Goal: Information Seeking & Learning: Learn about a topic

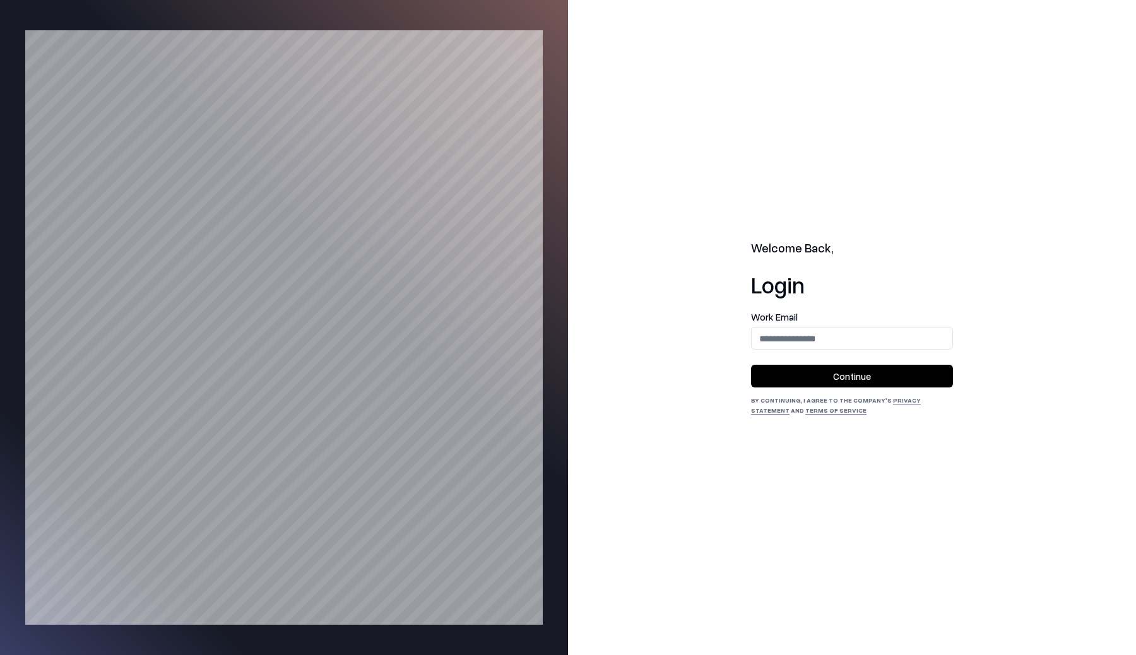
click at [780, 334] on input "email" at bounding box center [852, 338] width 201 height 23
type input "**********"
click at [810, 380] on button "Continue" at bounding box center [852, 376] width 202 height 23
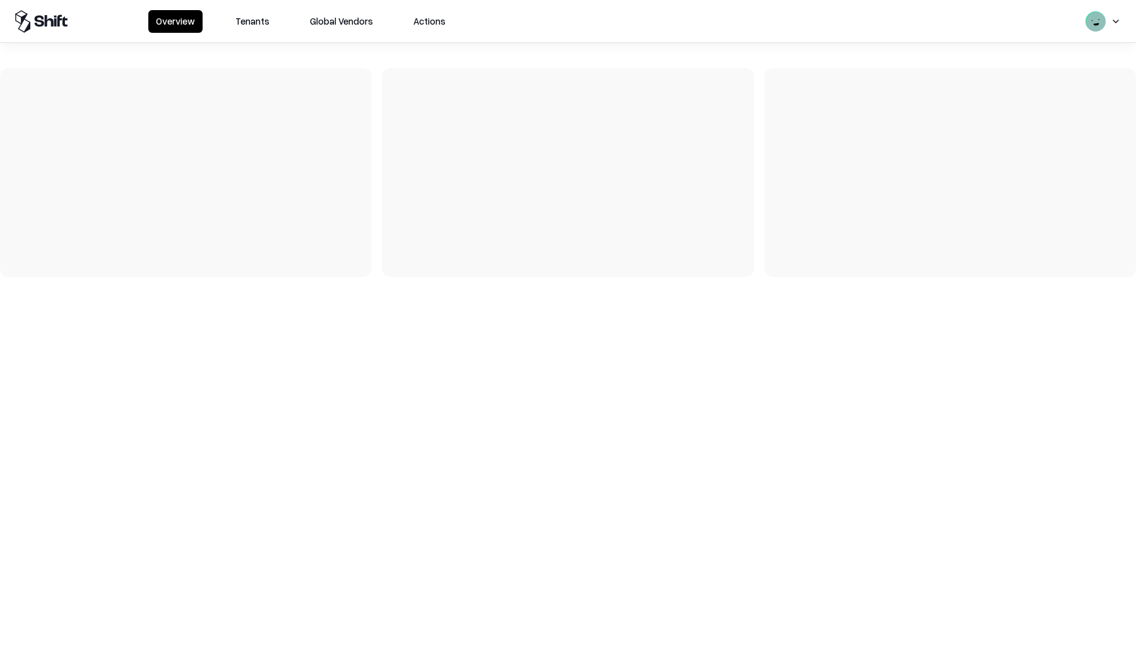
click at [252, 20] on button "Tenants" at bounding box center [252, 21] width 49 height 23
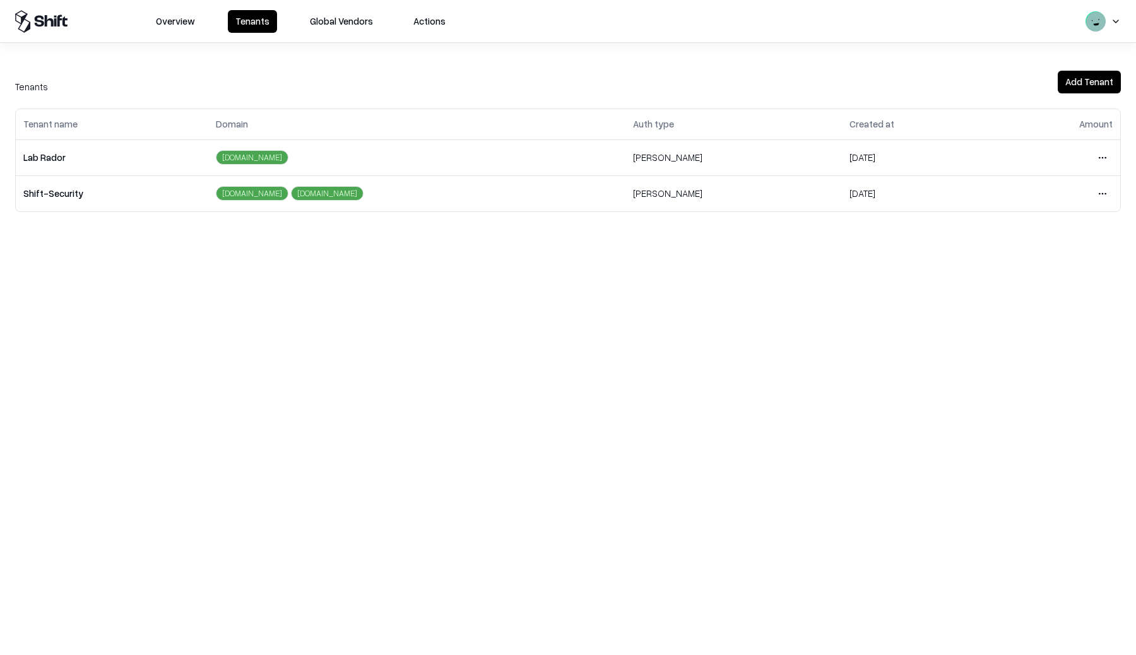
click at [1106, 158] on html "Overview Tenants Global Vendors Actions Tenants Add Tenant Tenant name Domain A…" at bounding box center [568, 327] width 1136 height 655
click at [1009, 268] on div "Login to tenant" at bounding box center [1049, 263] width 136 height 25
click at [936, 129] on th "Created at" at bounding box center [918, 124] width 153 height 30
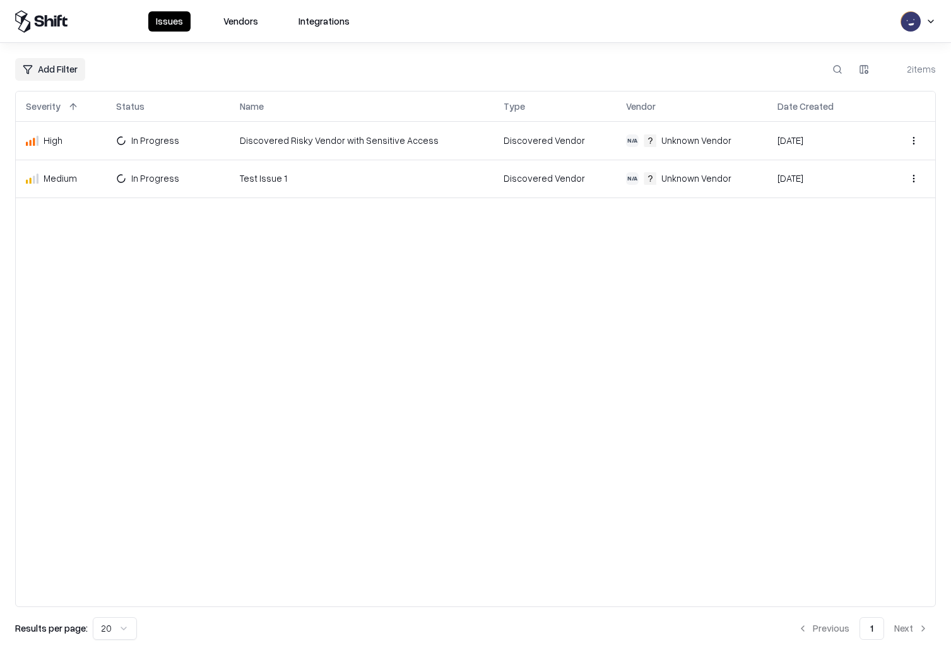
click at [911, 141] on html "Issues Vendors Integrations Add Filter 2 items Severity Status Name Type Vendor…" at bounding box center [475, 327] width 951 height 655
click at [717, 232] on html "Issues Vendors Integrations Add Filter 2 items Severity Status Name Type Vendor…" at bounding box center [475, 327] width 951 height 655
click at [582, 134] on td "Discovered Vendor" at bounding box center [554, 141] width 122 height 38
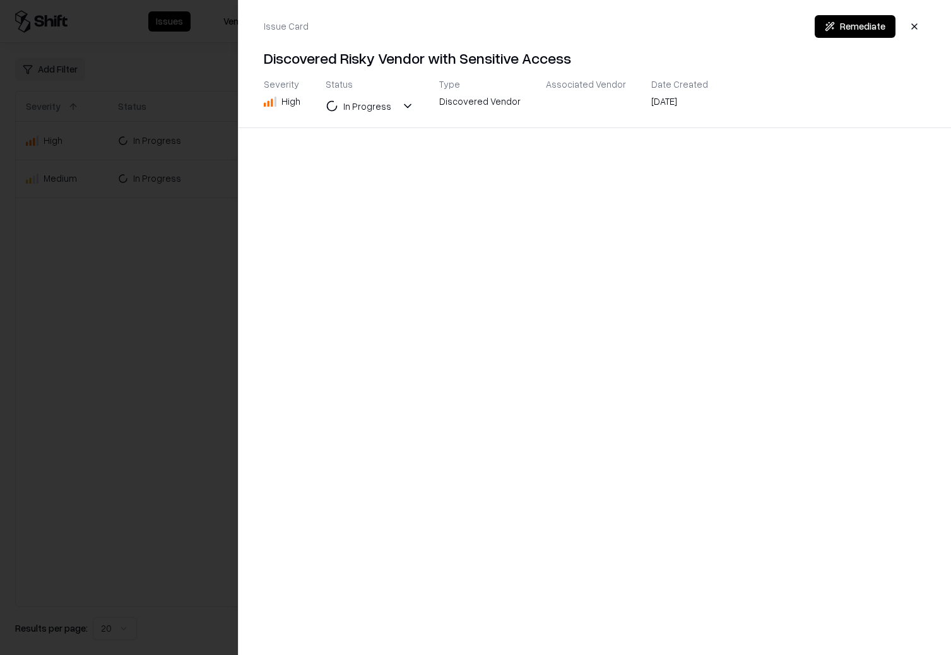
click at [162, 261] on div at bounding box center [475, 327] width 951 height 655
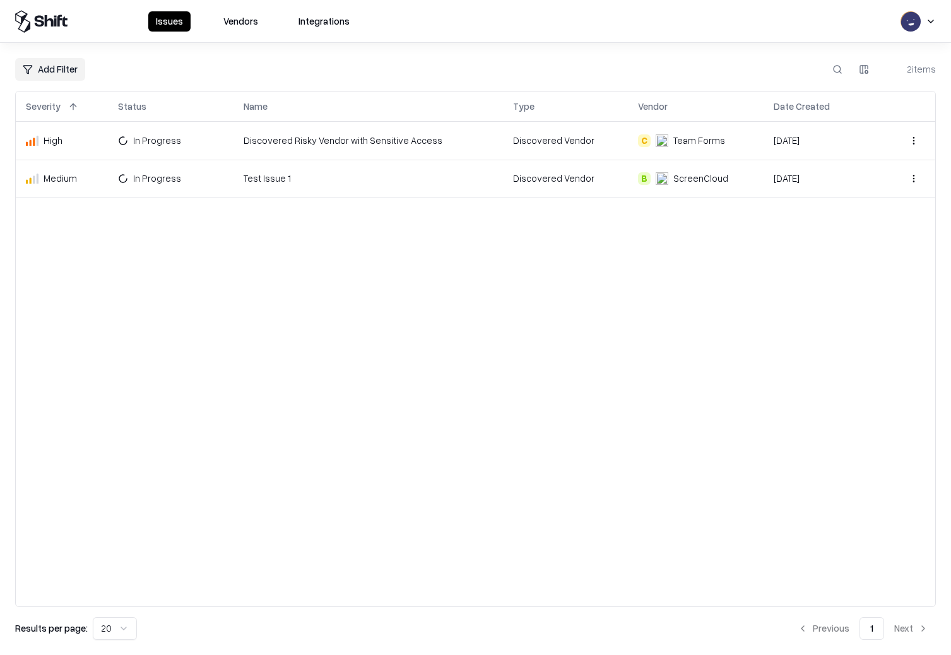
click at [868, 174] on td "Jun 30, 2025" at bounding box center [822, 179] width 119 height 38
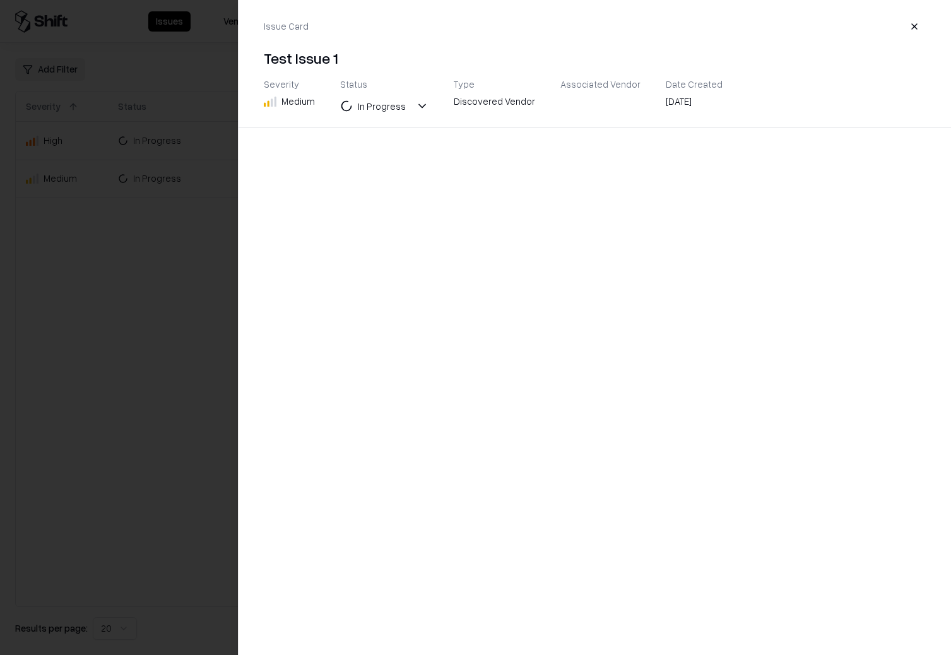
click at [196, 337] on div at bounding box center [475, 327] width 951 height 655
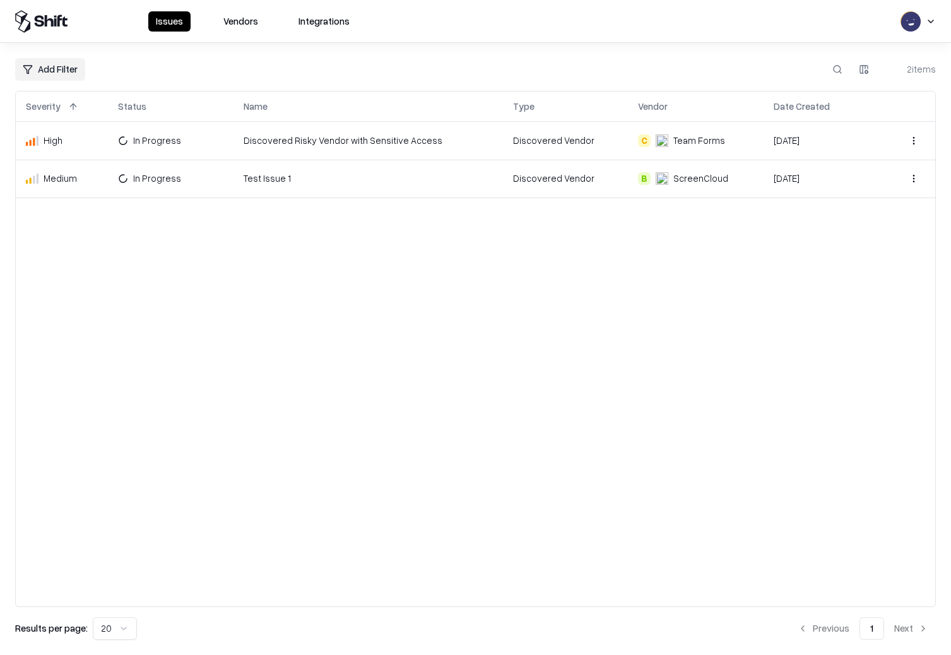
click at [439, 146] on td "Discovered Risky Vendor with Sensitive Access" at bounding box center [367, 141] width 269 height 38
